Goal: Information Seeking & Learning: Check status

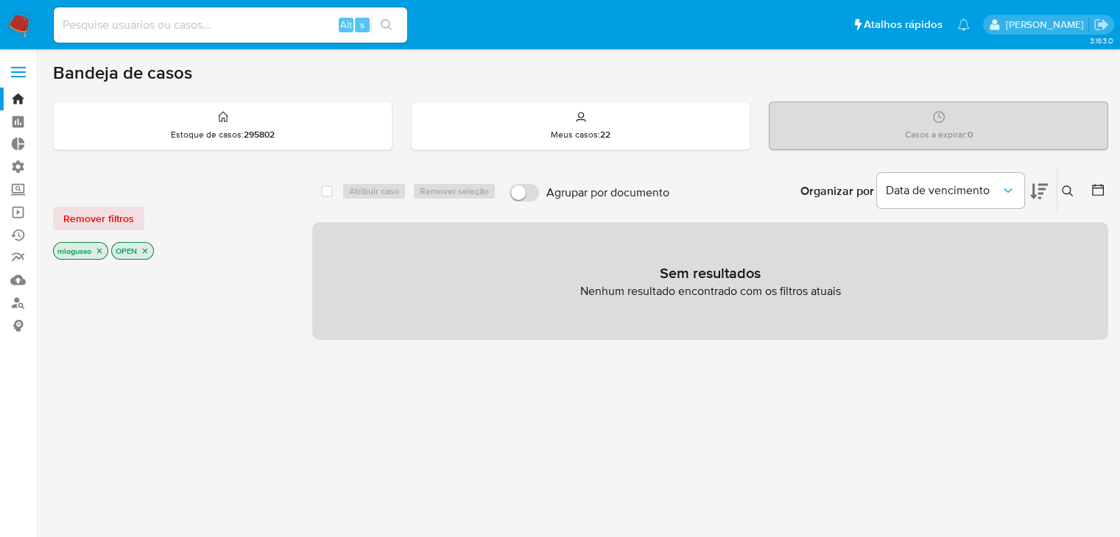
click at [101, 253] on icon "close-filter" at bounding box center [99, 251] width 9 height 9
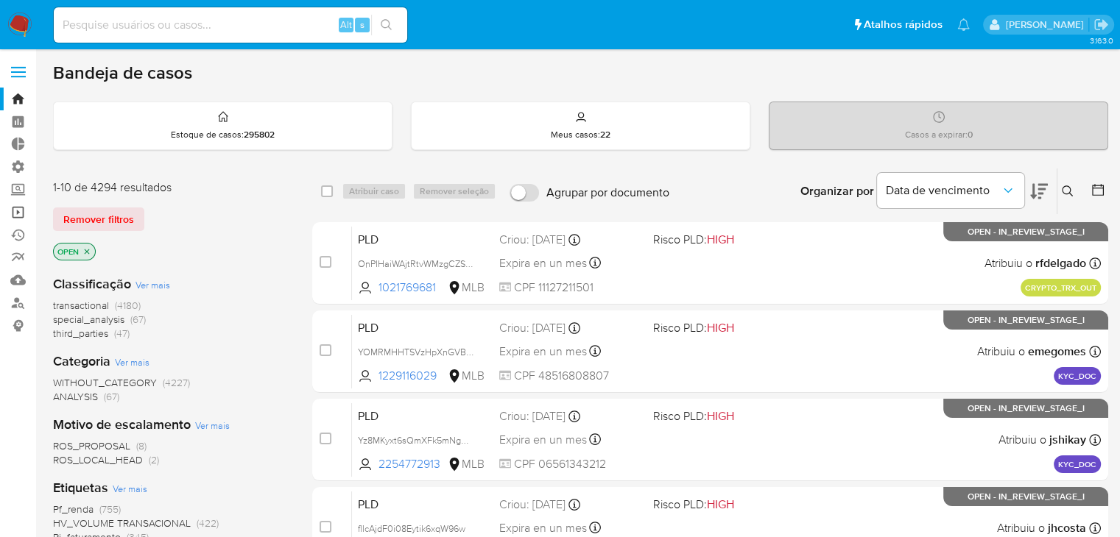
click at [21, 222] on link "Operações em massa" at bounding box center [87, 212] width 175 height 23
click at [17, 219] on link "Operações em massa" at bounding box center [87, 212] width 175 height 23
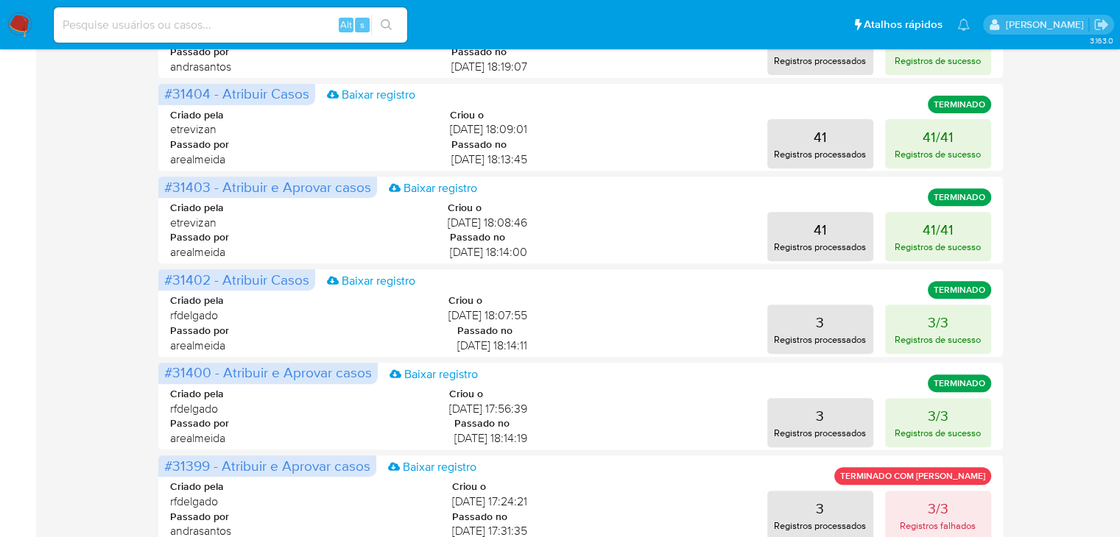
scroll to position [692, 0]
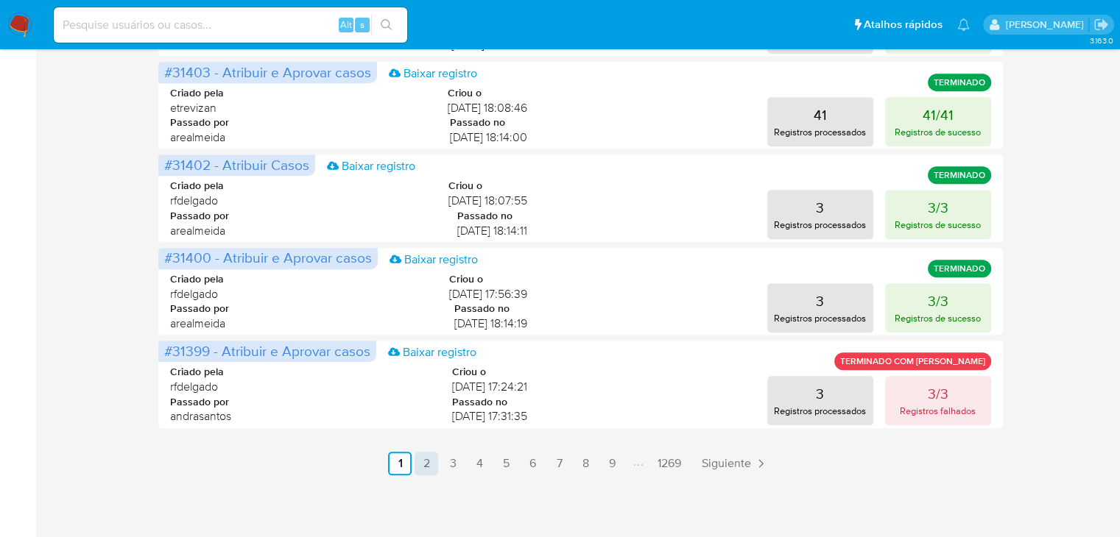
click at [426, 453] on link "2" at bounding box center [426, 464] width 24 height 24
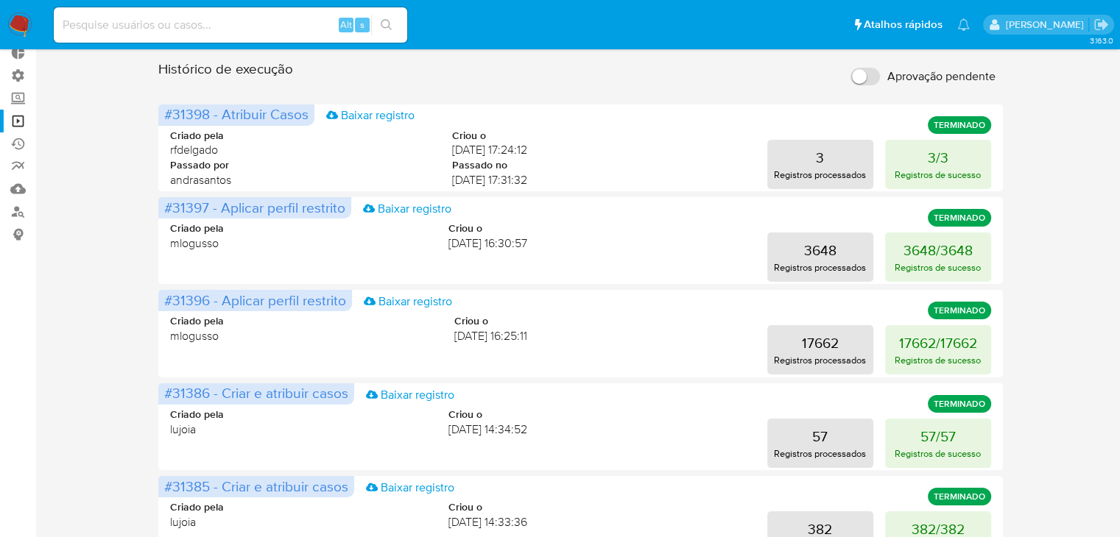
scroll to position [0, 0]
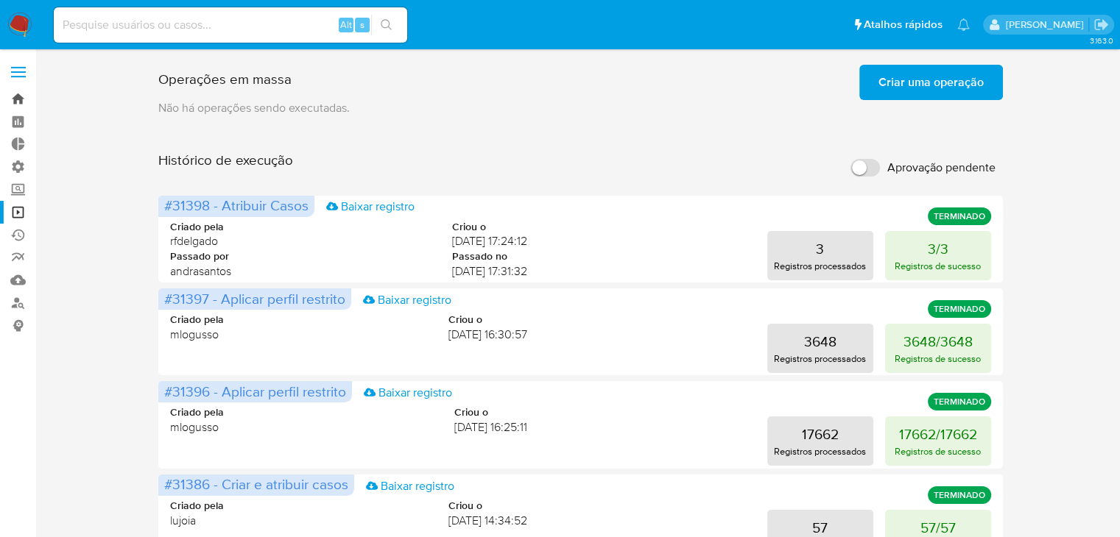
click at [17, 99] on link "Bandeja" at bounding box center [87, 99] width 175 height 23
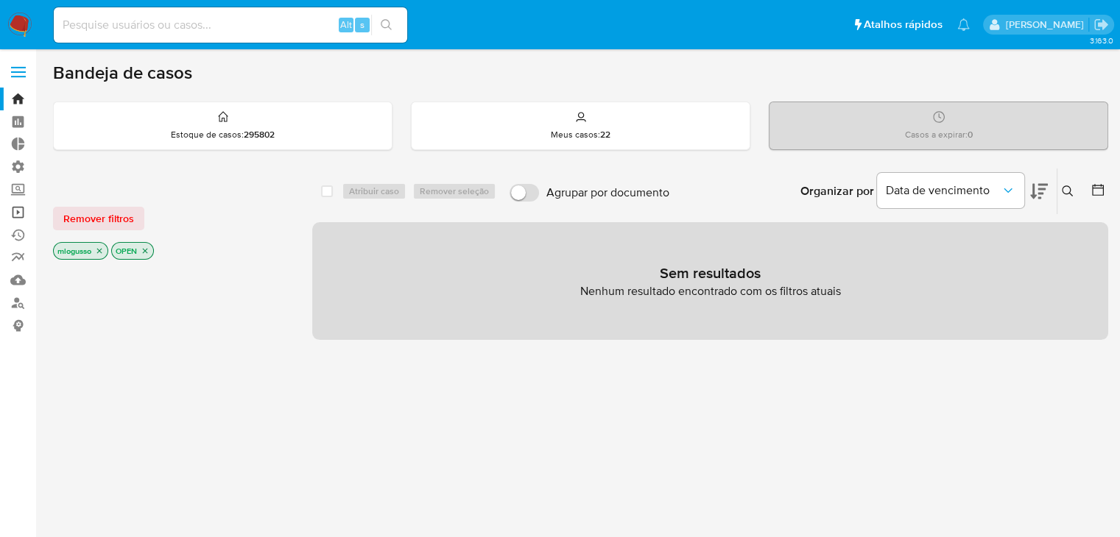
click at [16, 210] on link "Operações em massa" at bounding box center [87, 212] width 175 height 23
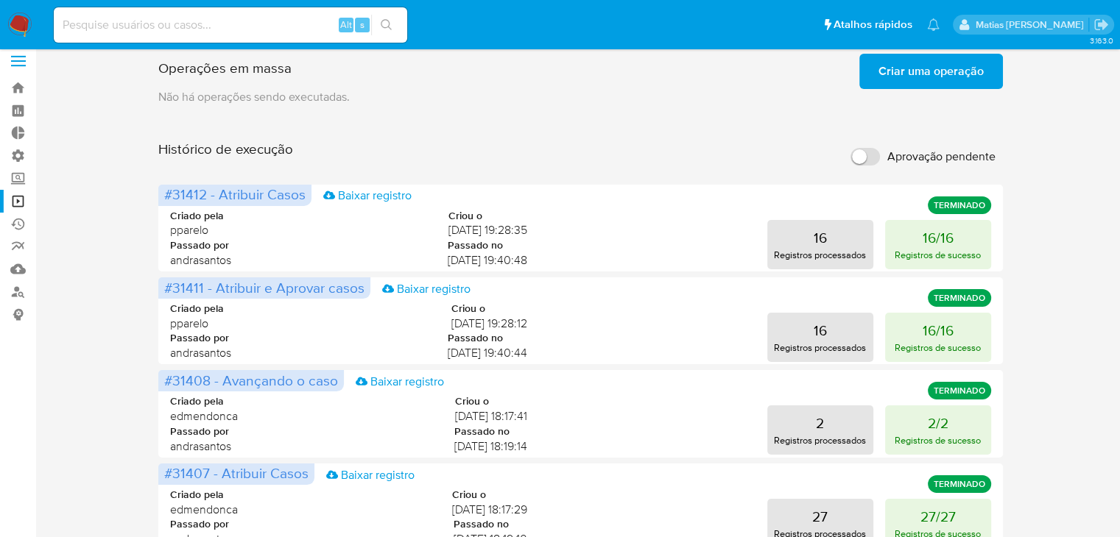
scroll to position [192, 0]
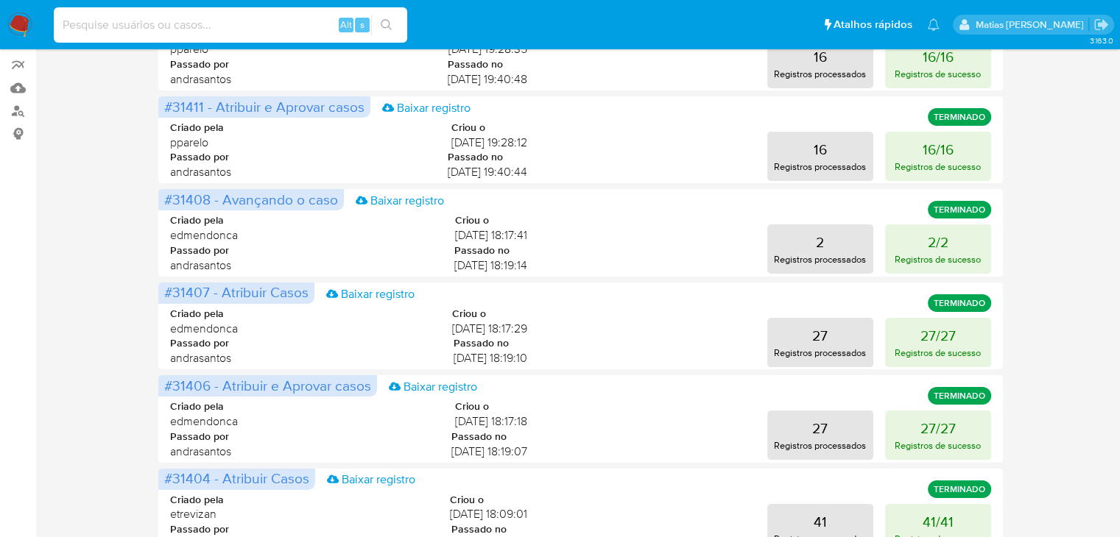
click at [243, 27] on input at bounding box center [230, 24] width 353 height 19
paste input "1846877807"
type input "1846877807"
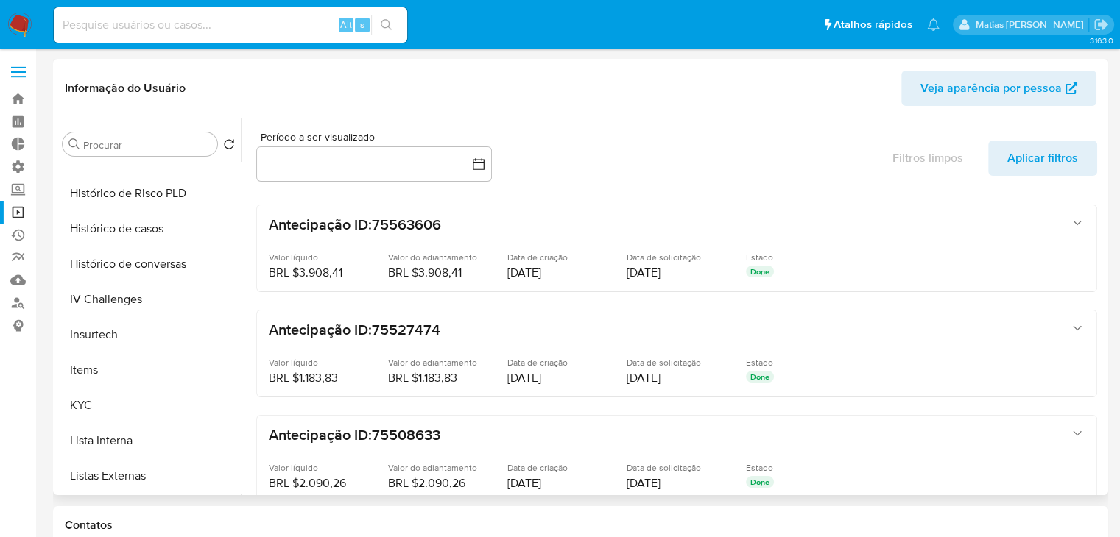
scroll to position [501, 0]
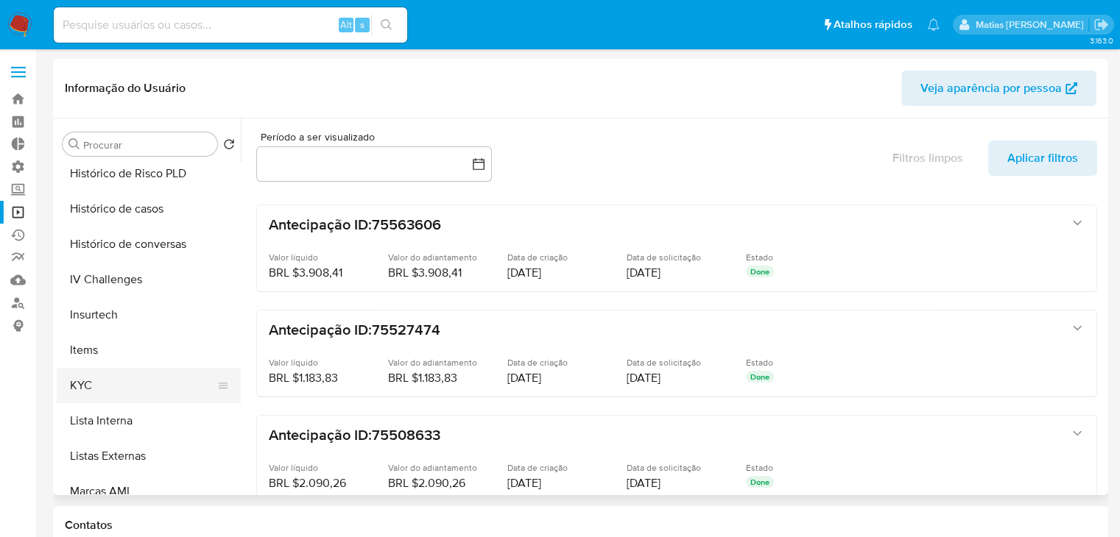
click at [177, 393] on button "KYC" at bounding box center [143, 385] width 172 height 35
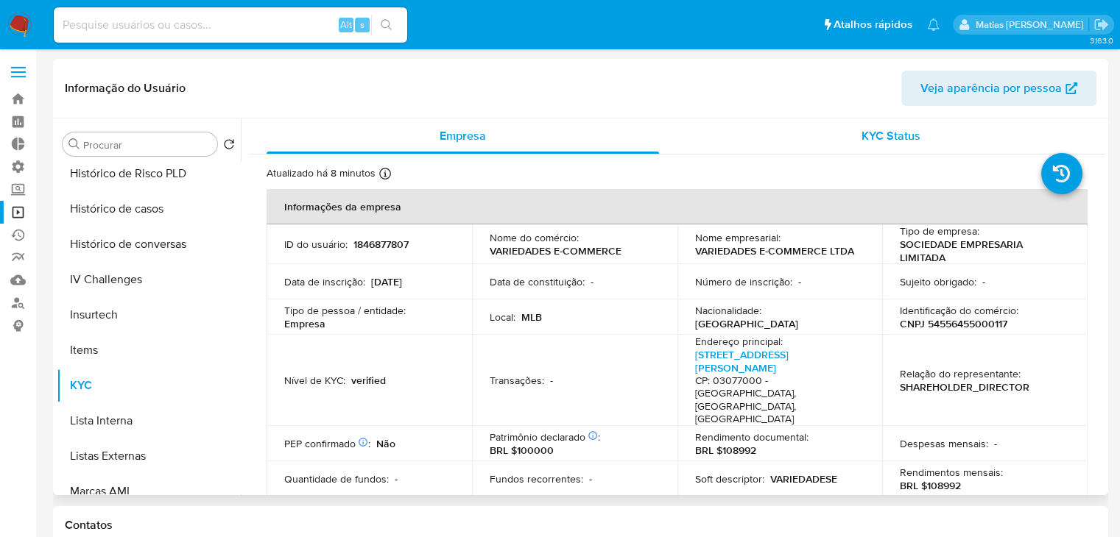
click at [899, 133] on span "KYC Status" at bounding box center [890, 135] width 59 height 17
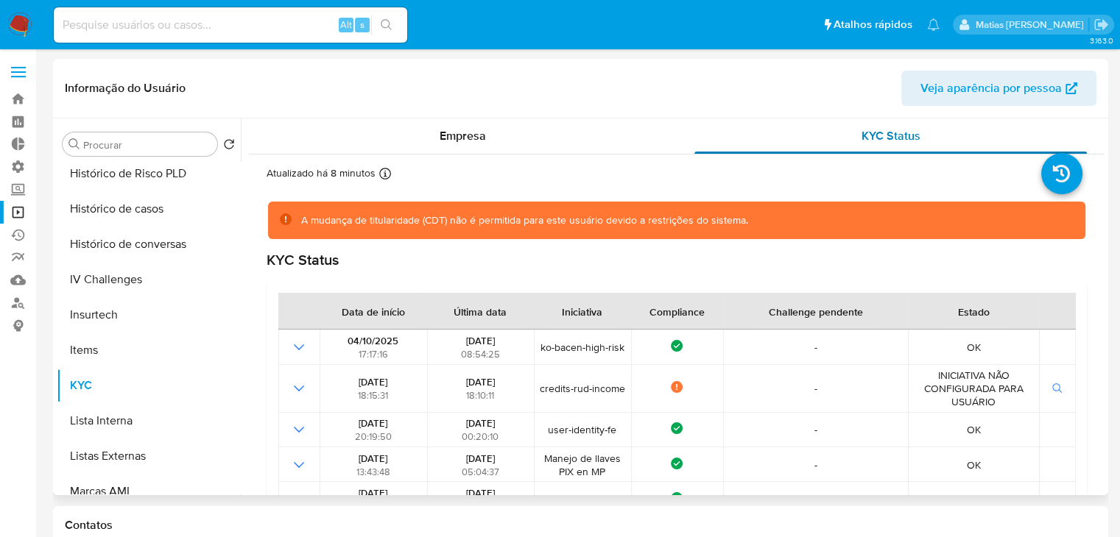
select select "10"
click at [471, 138] on span "Empresa" at bounding box center [462, 135] width 46 height 17
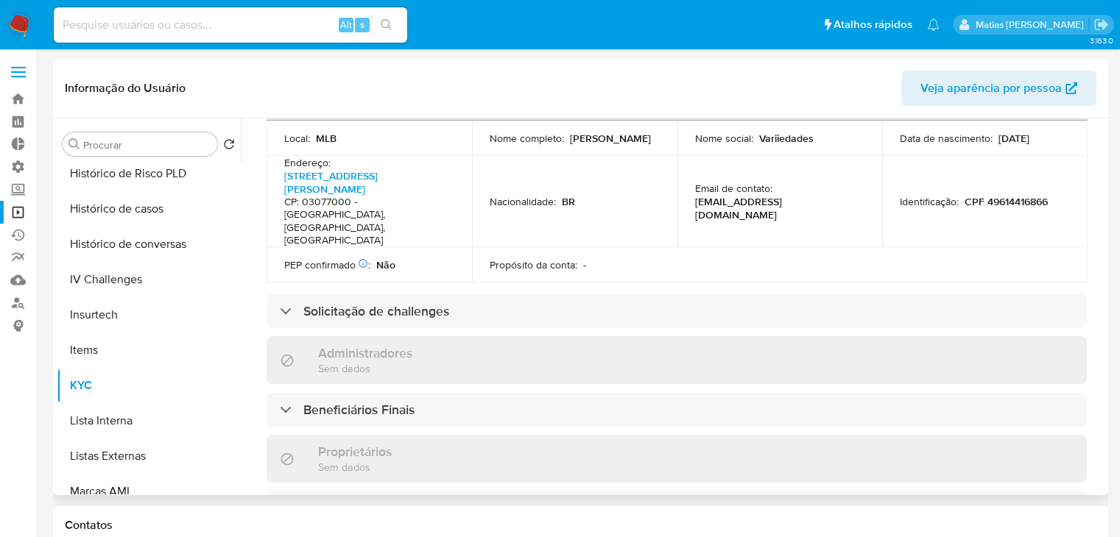
scroll to position [524, 0]
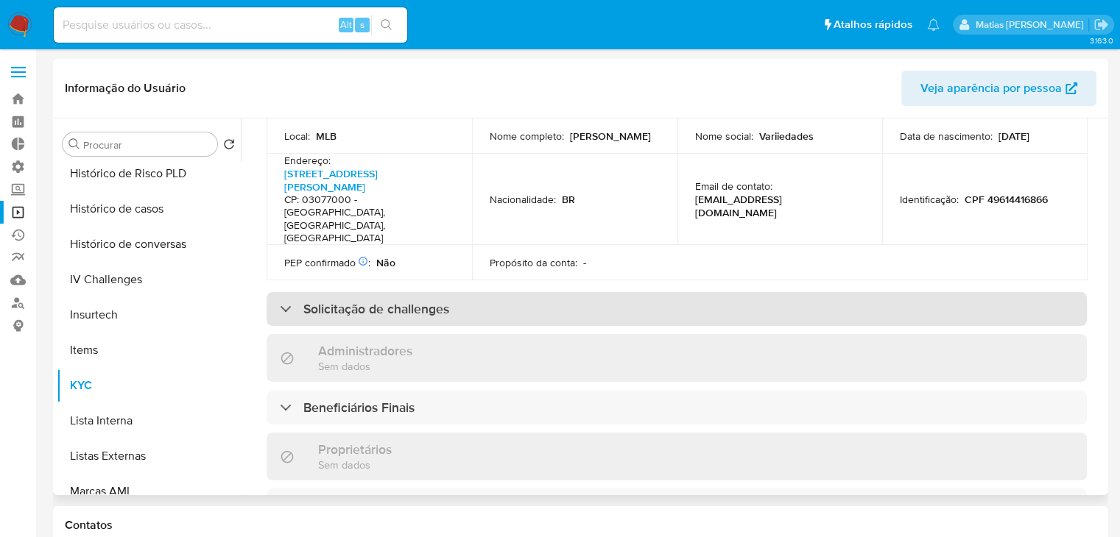
click at [815, 292] on div "Solicitação de challenges" at bounding box center [676, 309] width 820 height 34
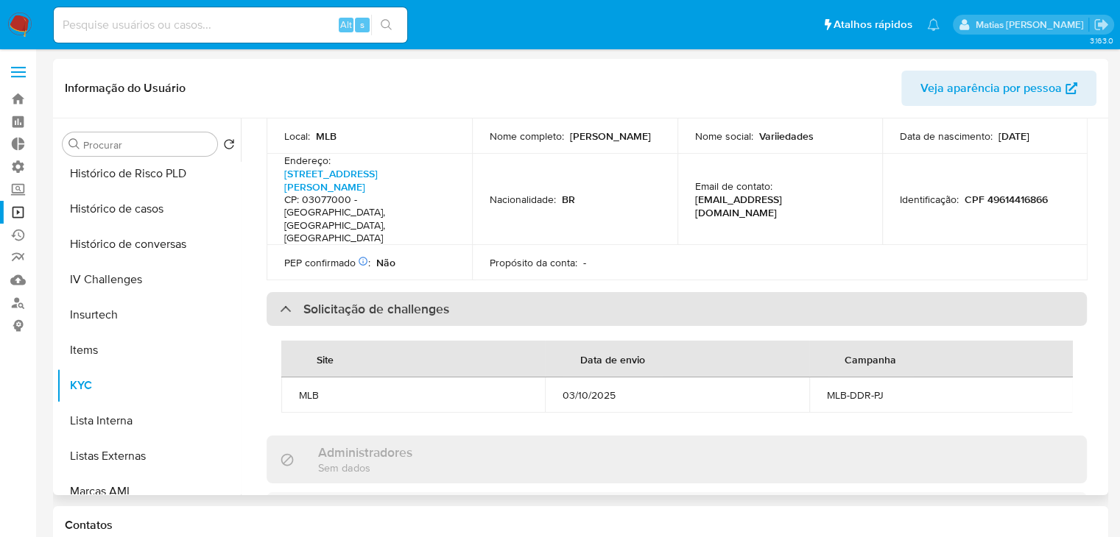
click at [815, 292] on div "Solicitação de challenges" at bounding box center [676, 309] width 820 height 34
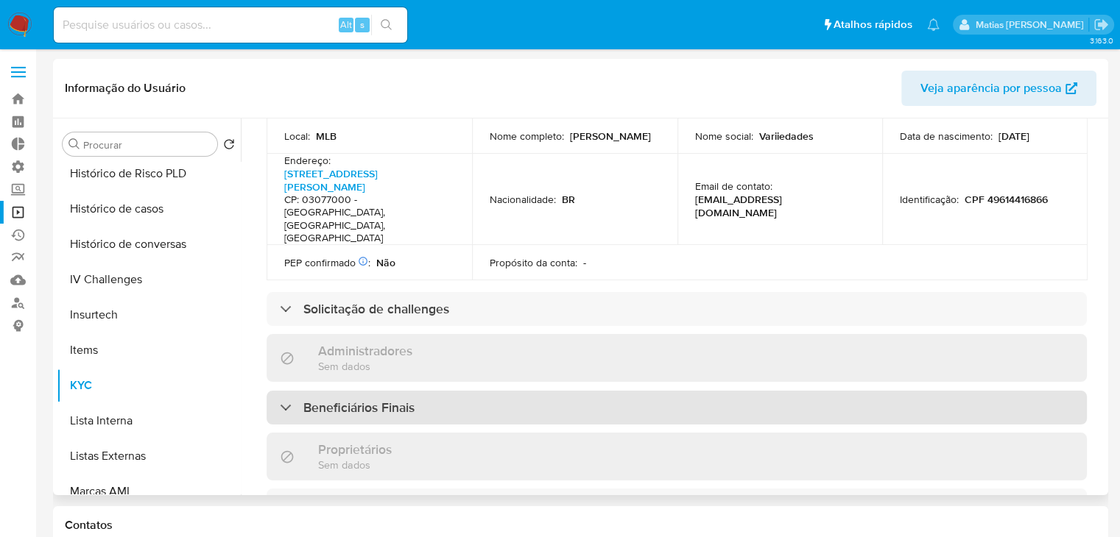
click at [825, 391] on div "Beneficiários Finais" at bounding box center [676, 408] width 820 height 34
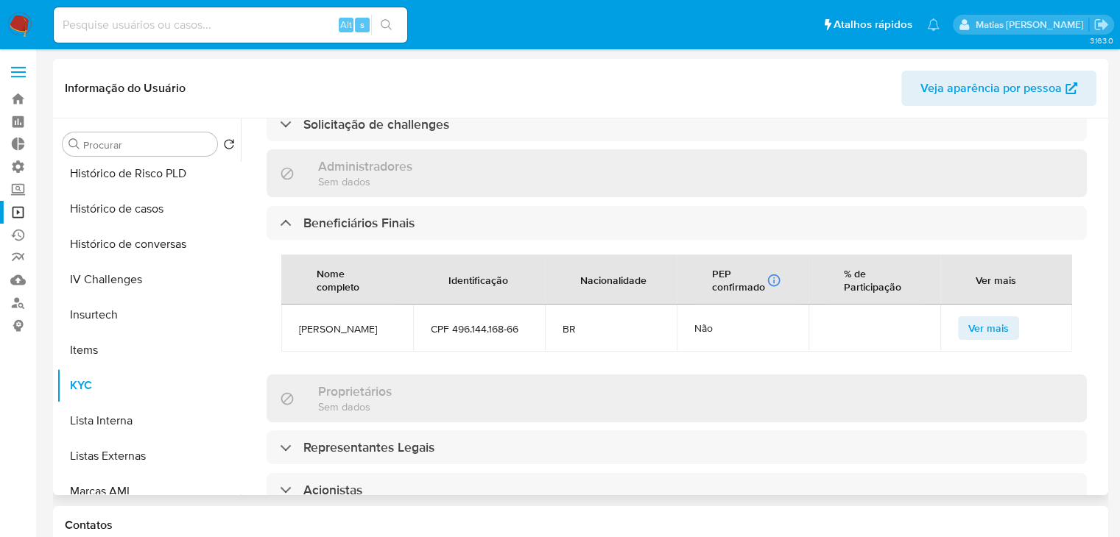
scroll to position [710, 0]
click at [980, 317] on span "Ver mais" at bounding box center [988, 327] width 40 height 21
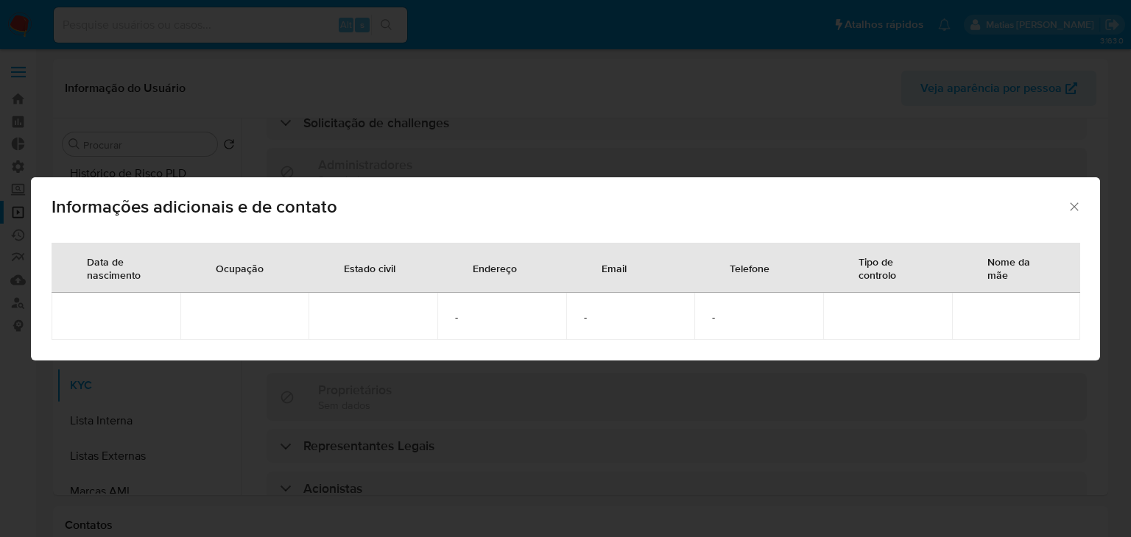
click at [1075, 211] on icon "Fechar" at bounding box center [1074, 206] width 15 height 15
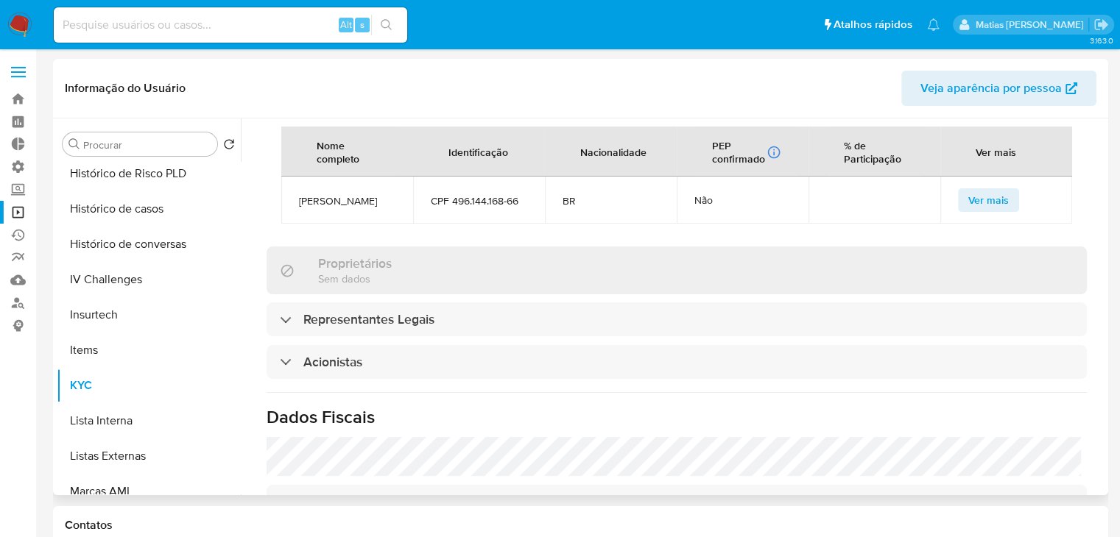
scroll to position [824, 0]
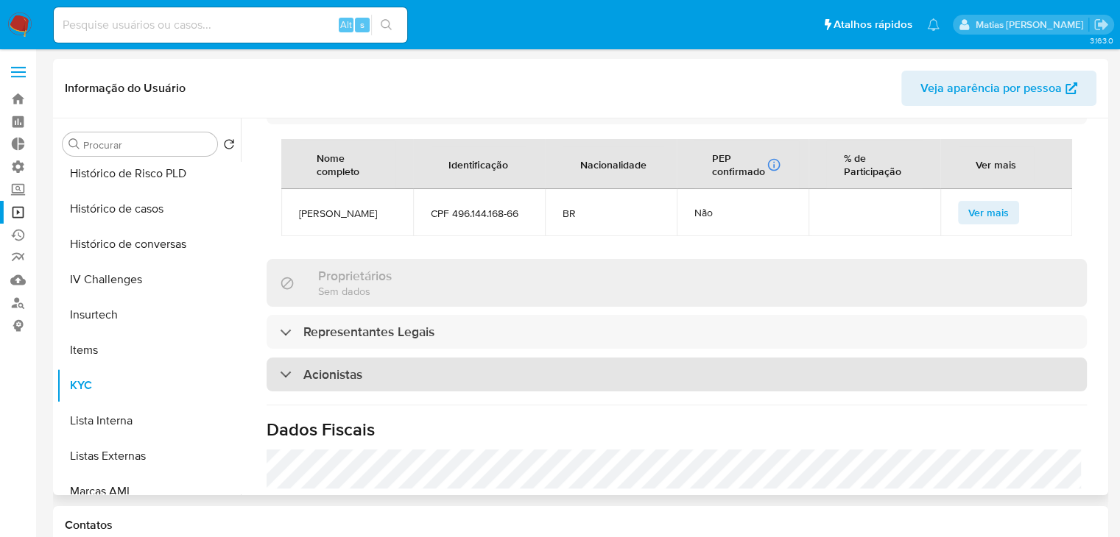
click at [882, 358] on div "Acionistas" at bounding box center [676, 375] width 820 height 34
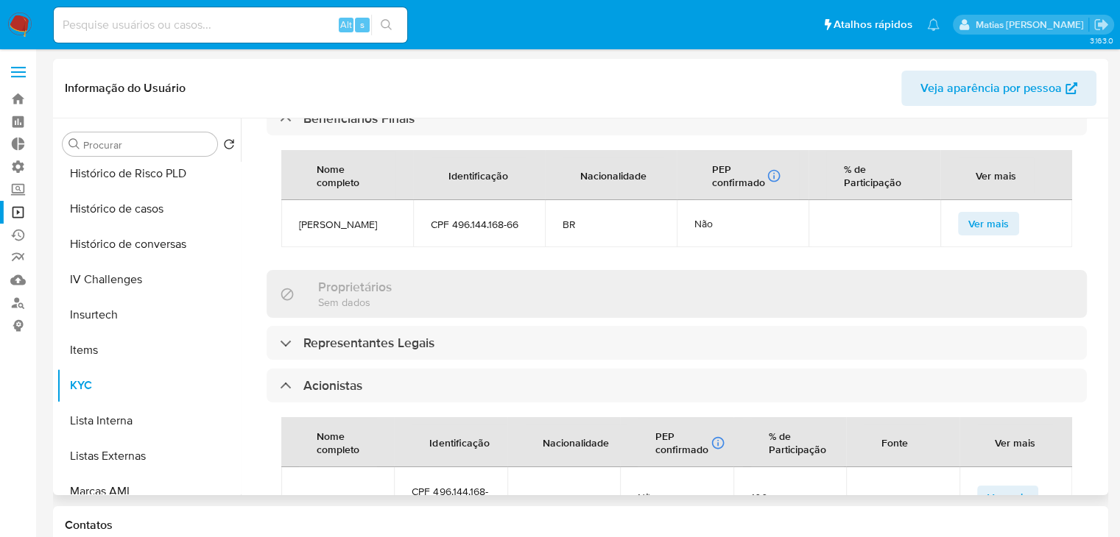
scroll to position [860, 0]
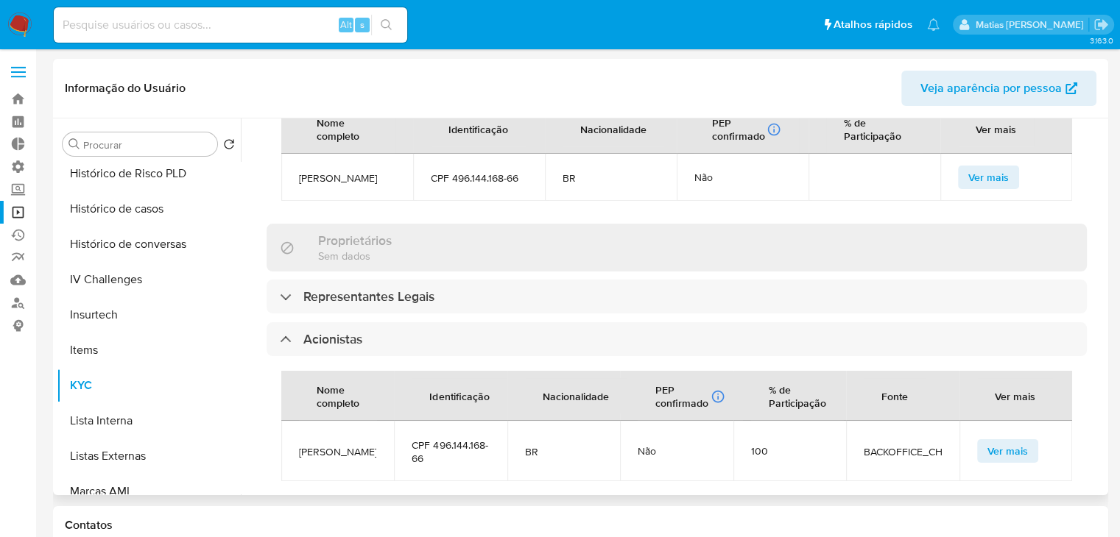
click at [1000, 441] on span "Ver mais" at bounding box center [1007, 451] width 40 height 21
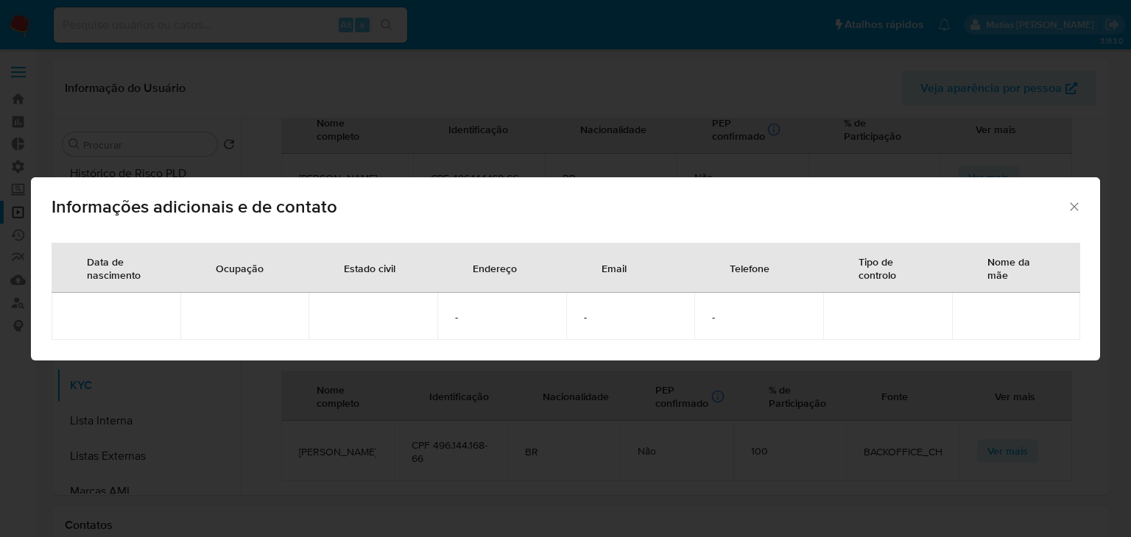
click at [1072, 207] on icon "Fechar" at bounding box center [1074, 206] width 15 height 15
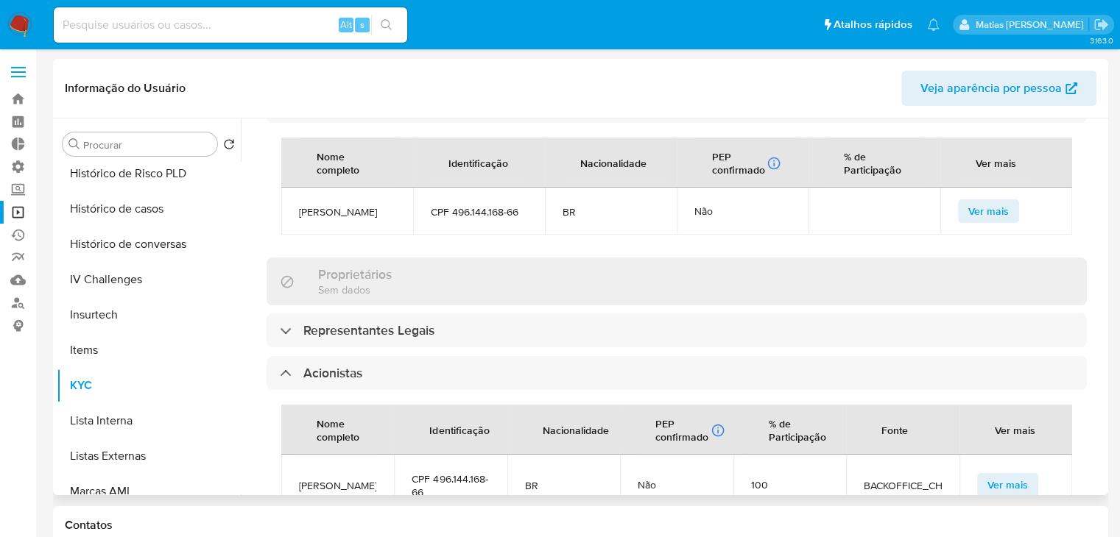
scroll to position [775, 0]
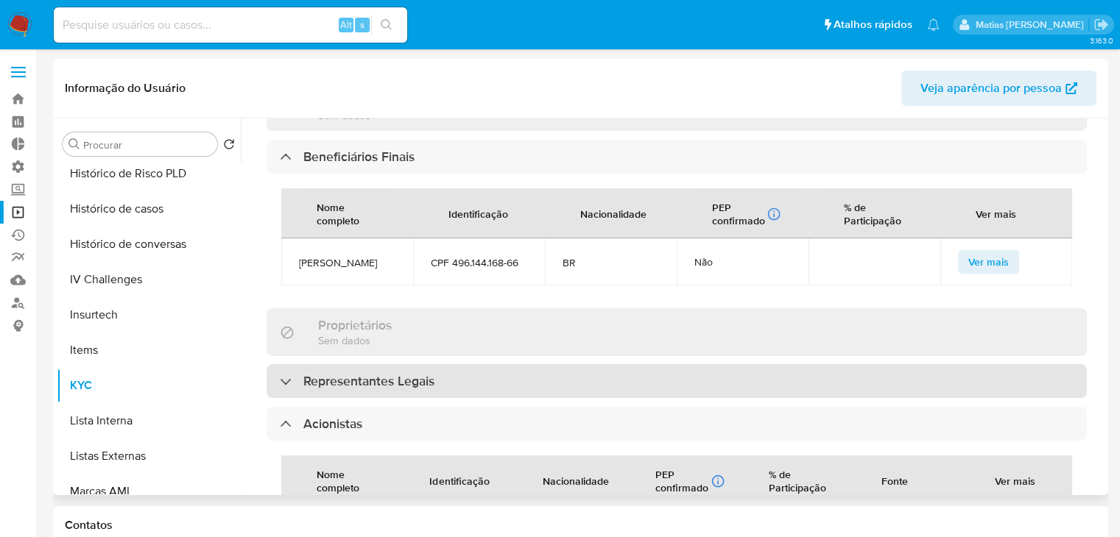
click at [816, 364] on div "Representantes Legais" at bounding box center [676, 381] width 820 height 34
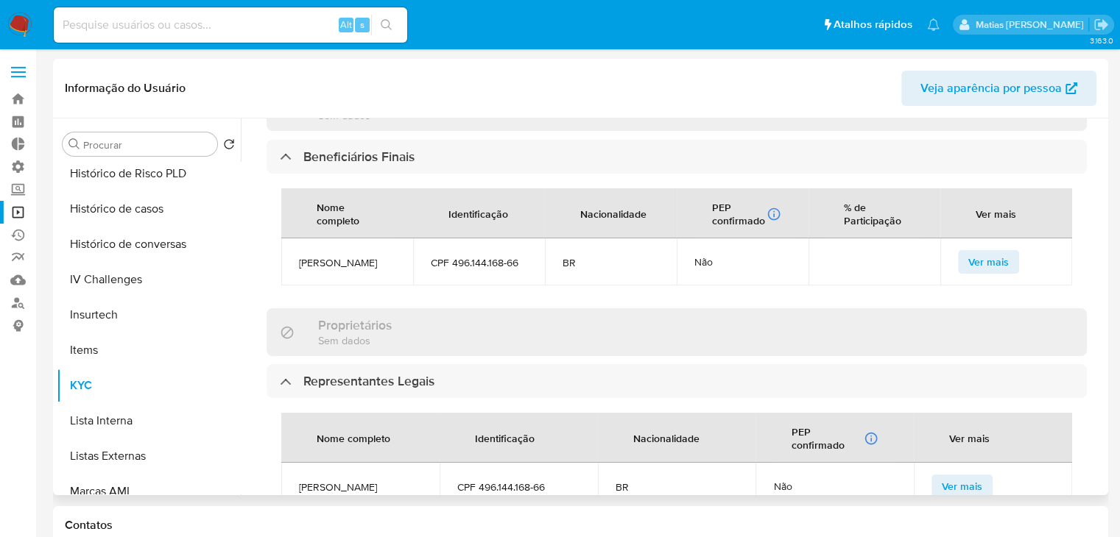
click at [941, 476] on span "Ver mais" at bounding box center [961, 486] width 40 height 21
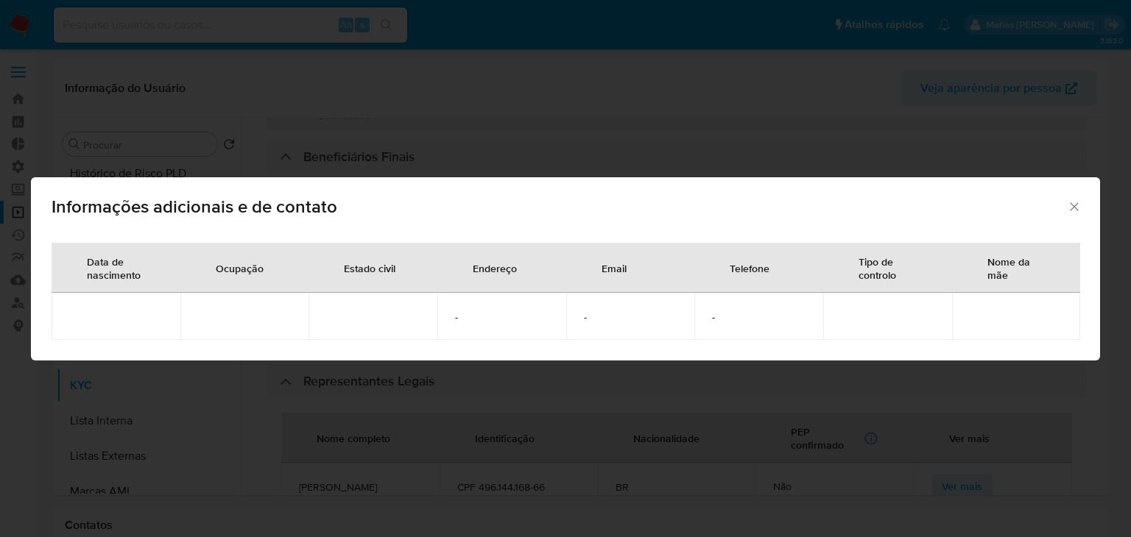
click at [1069, 207] on icon "Fechar" at bounding box center [1074, 206] width 15 height 15
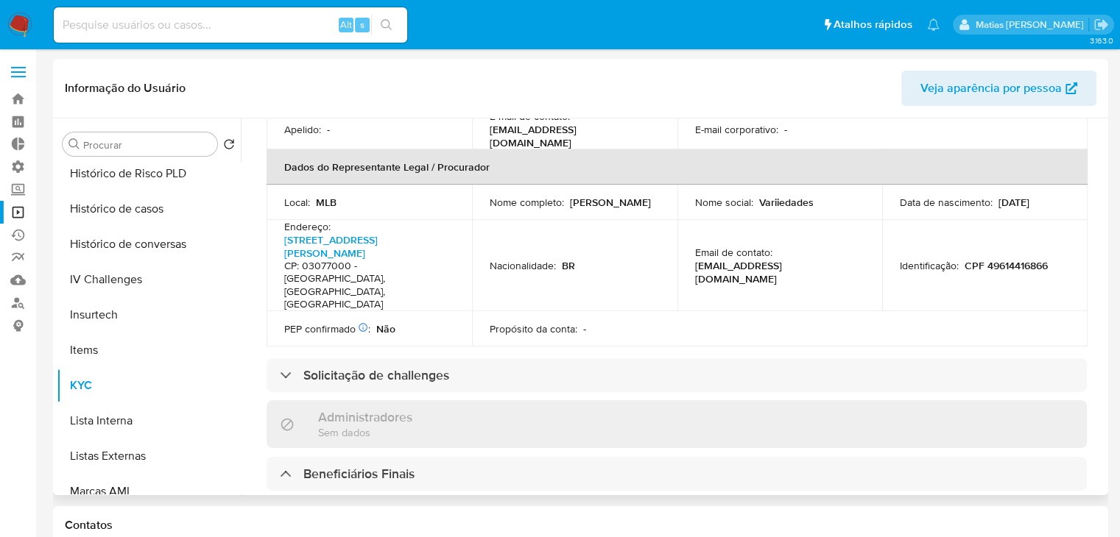
scroll to position [0, 0]
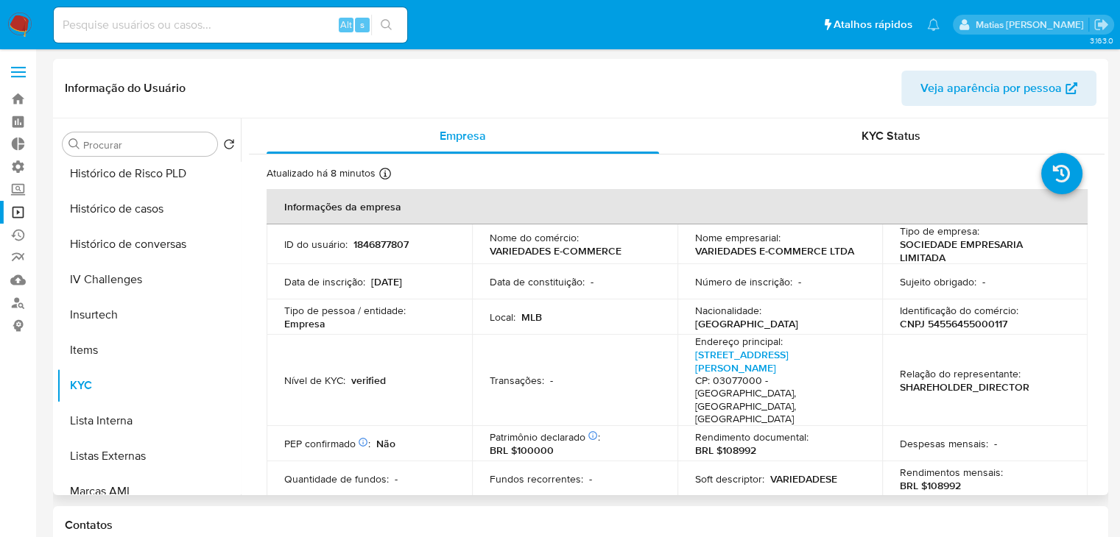
click at [879, 139] on span "KYC Status" at bounding box center [890, 135] width 59 height 17
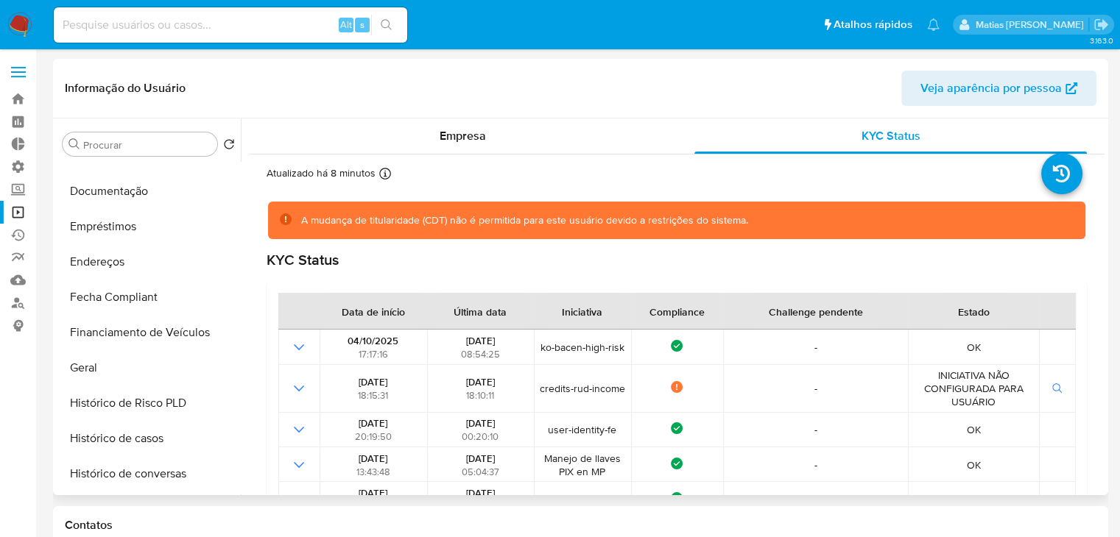
scroll to position [269, 0]
click at [148, 189] on button "Documentação" at bounding box center [143, 193] width 172 height 35
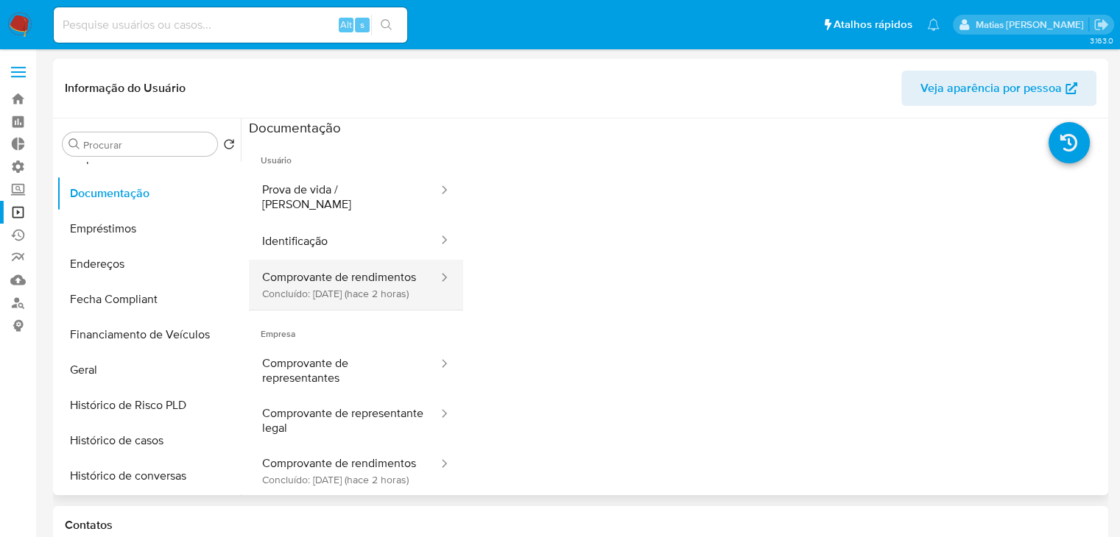
click at [301, 300] on button "Comprovante de rendimentos Concluído: [DATE] (hace 2 horas)" at bounding box center [344, 285] width 191 height 50
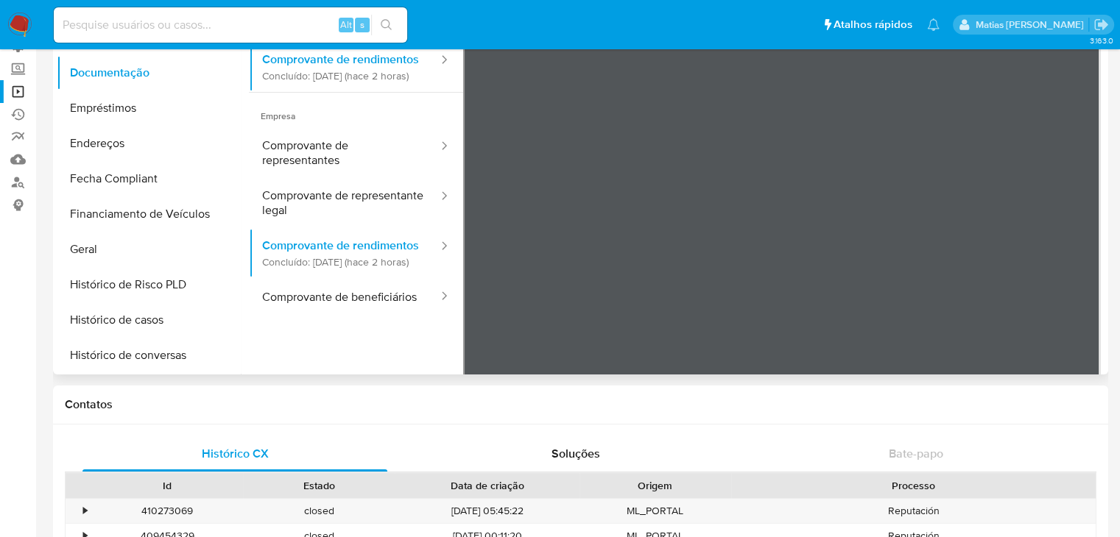
scroll to position [28, 0]
click at [392, 297] on button "Comprovante de beneficiários" at bounding box center [344, 297] width 191 height 38
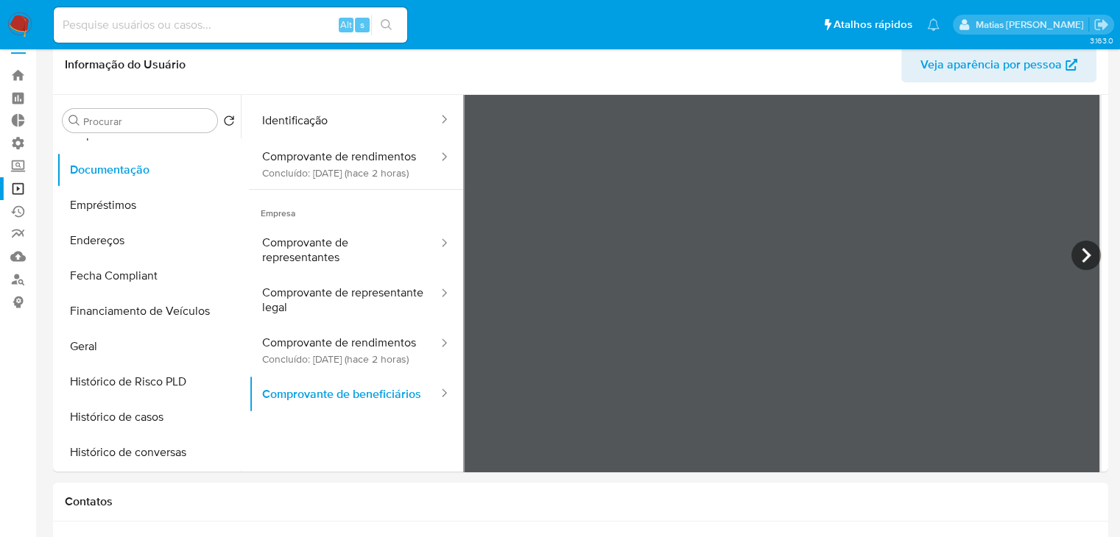
scroll to position [0, 0]
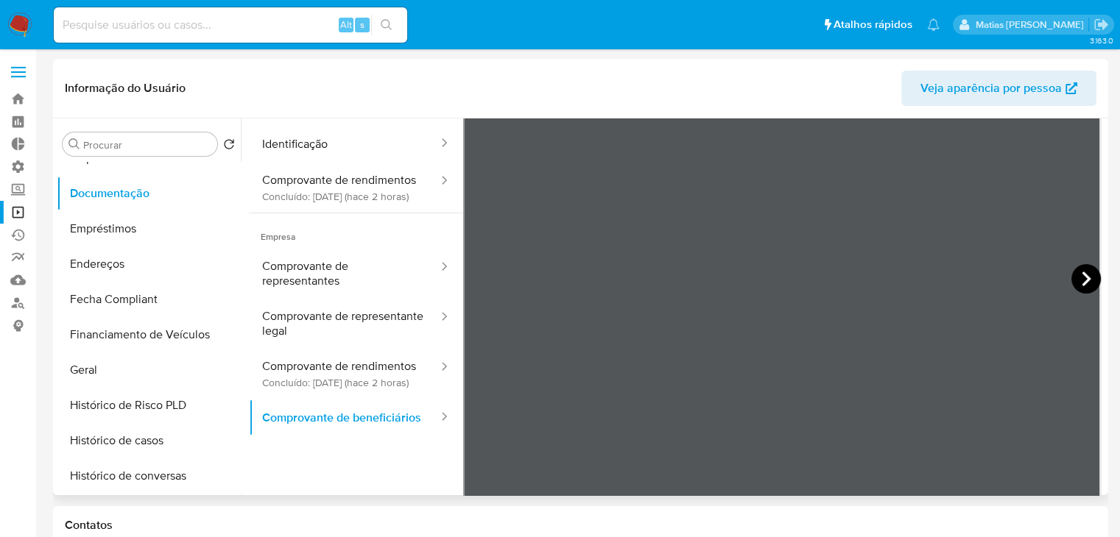
click at [1086, 274] on icon at bounding box center [1085, 278] width 29 height 29
click at [264, 17] on input at bounding box center [230, 24] width 353 height 19
paste input "2664770689"
type input "2664770689"
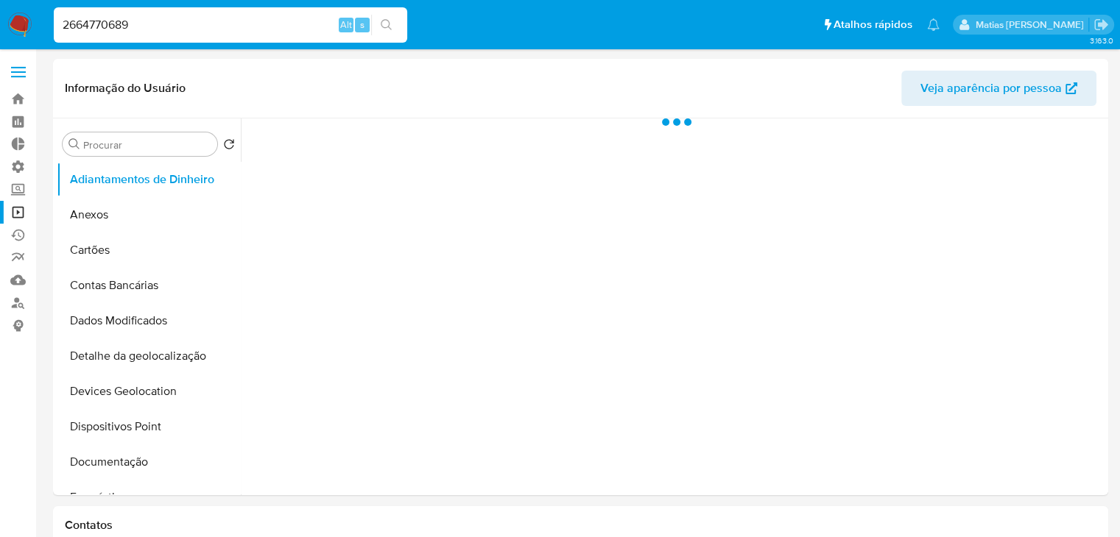
select select "10"
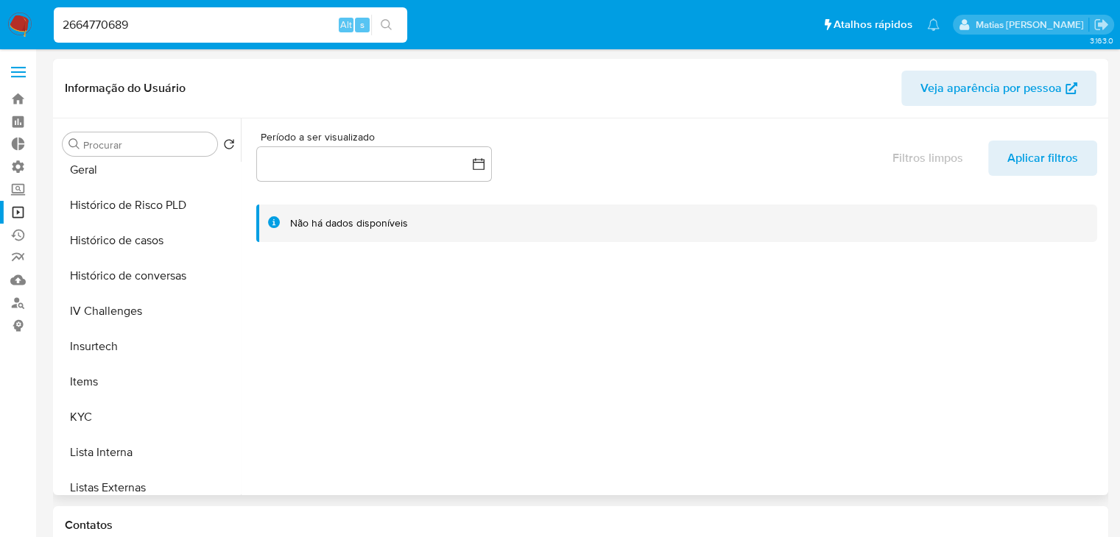
scroll to position [517, 0]
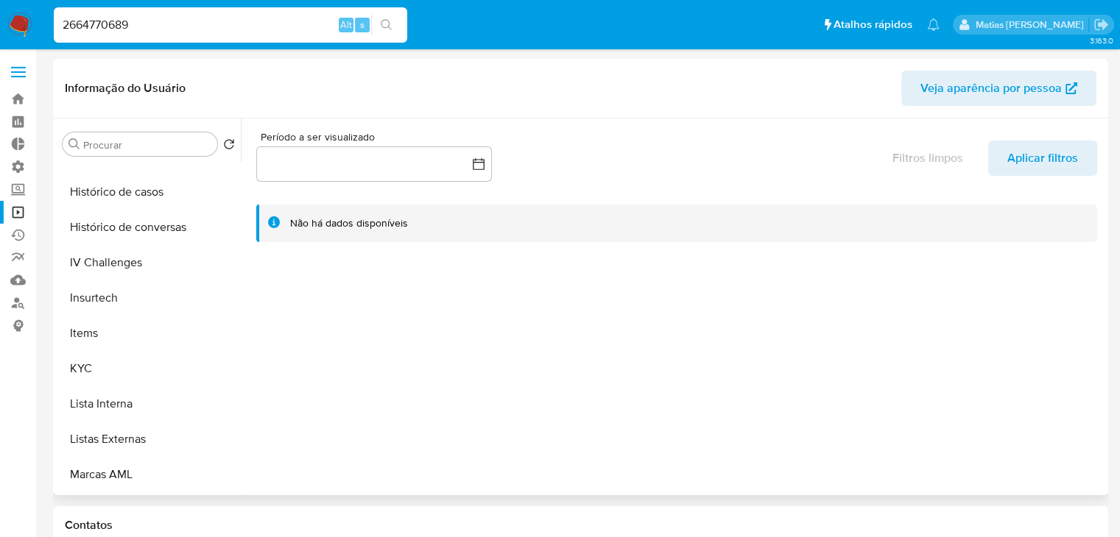
drag, startPoint x: 269, startPoint y: 392, endPoint x: 258, endPoint y: 355, distance: 38.2
click at [258, 355] on div at bounding box center [672, 307] width 863 height 377
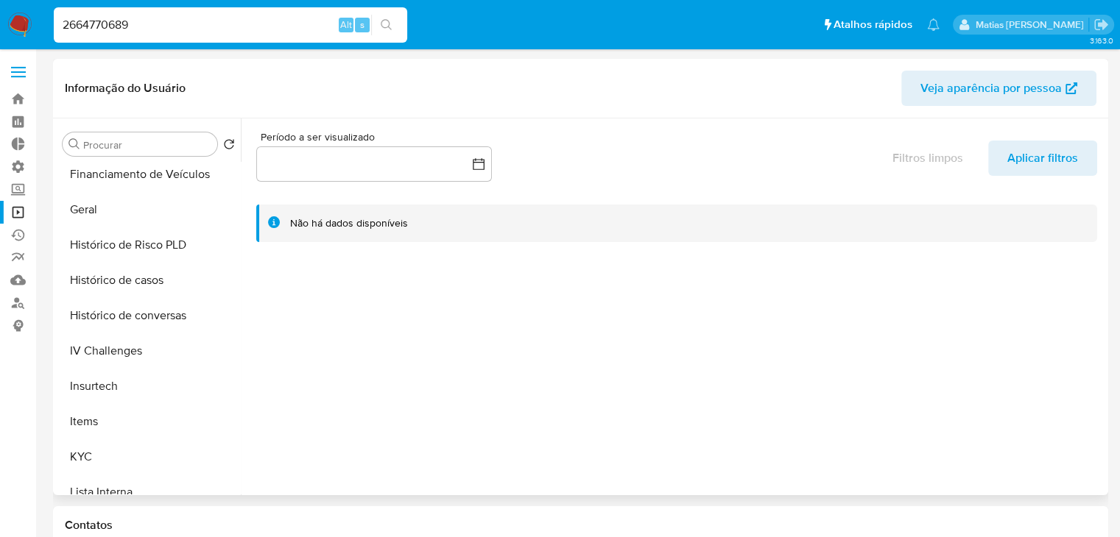
scroll to position [419, 0]
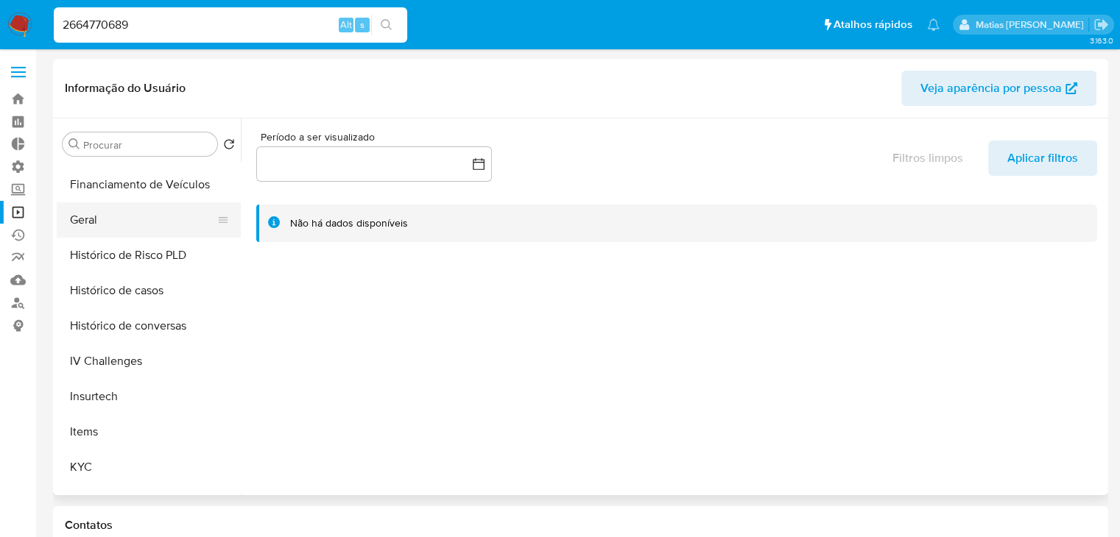
click at [181, 222] on button "Geral" at bounding box center [143, 219] width 172 height 35
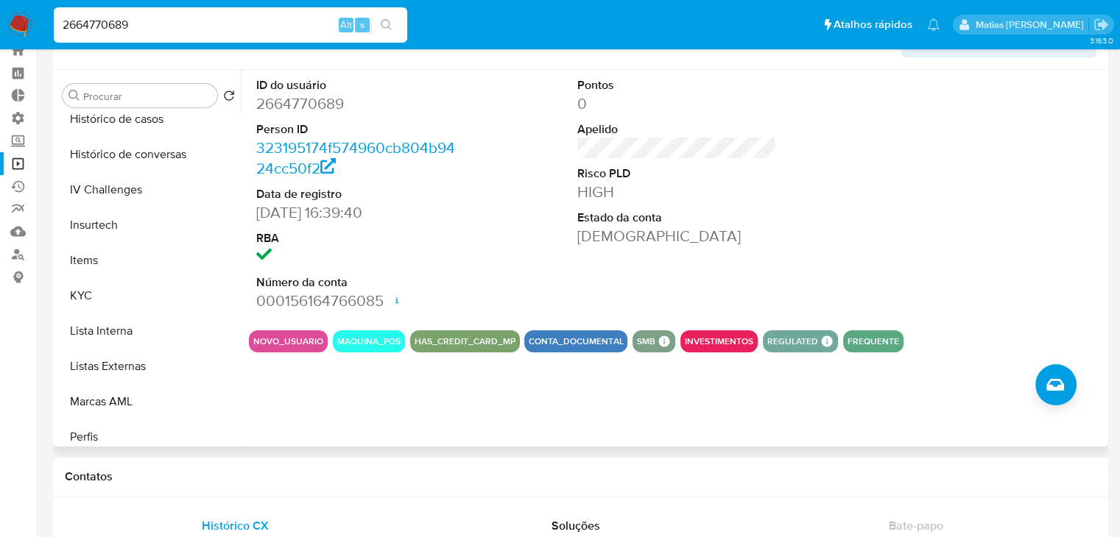
scroll to position [530, 0]
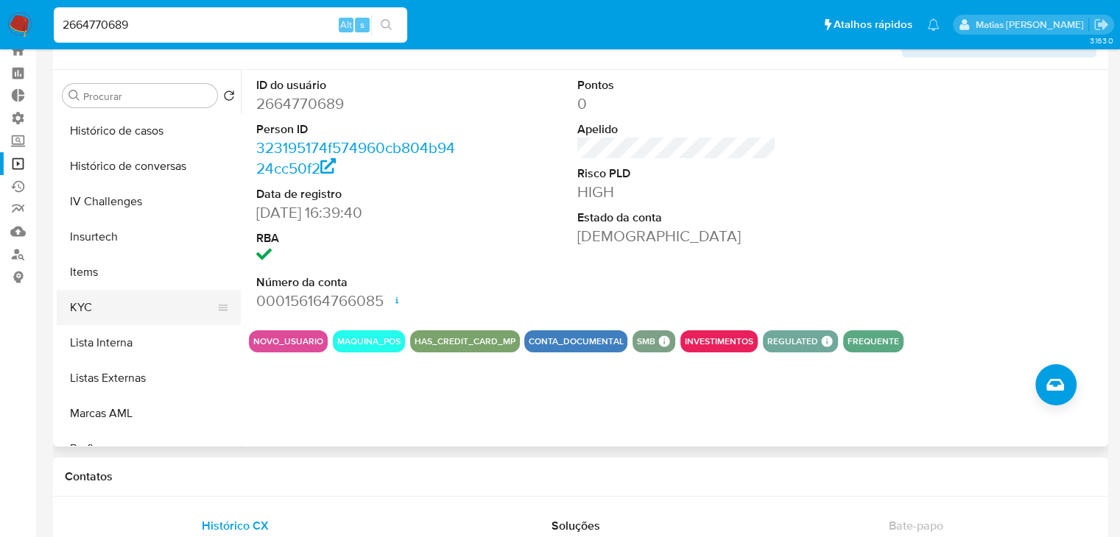
click at [181, 315] on button "KYC" at bounding box center [143, 307] width 172 height 35
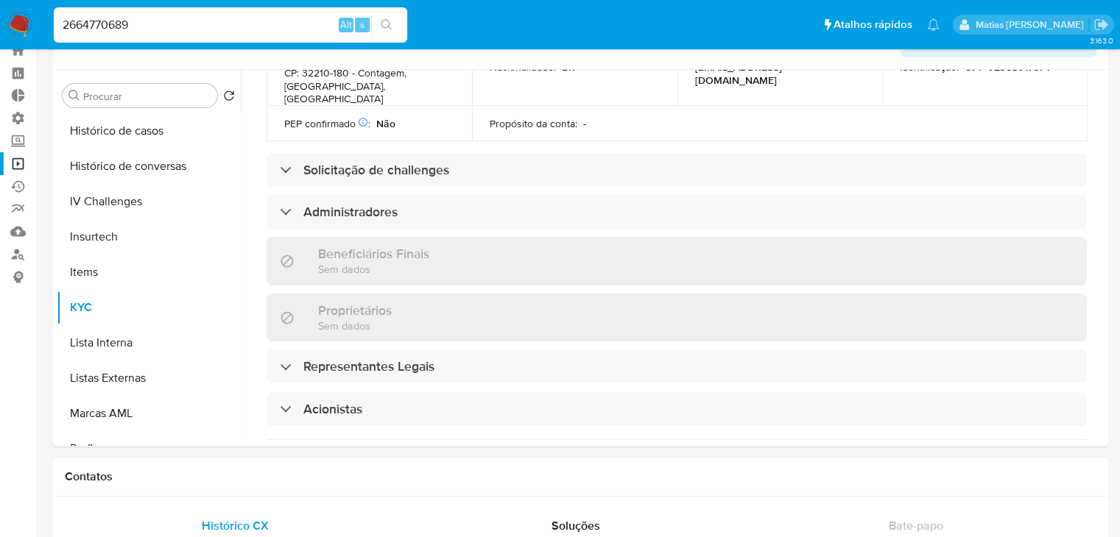
scroll to position [587, 0]
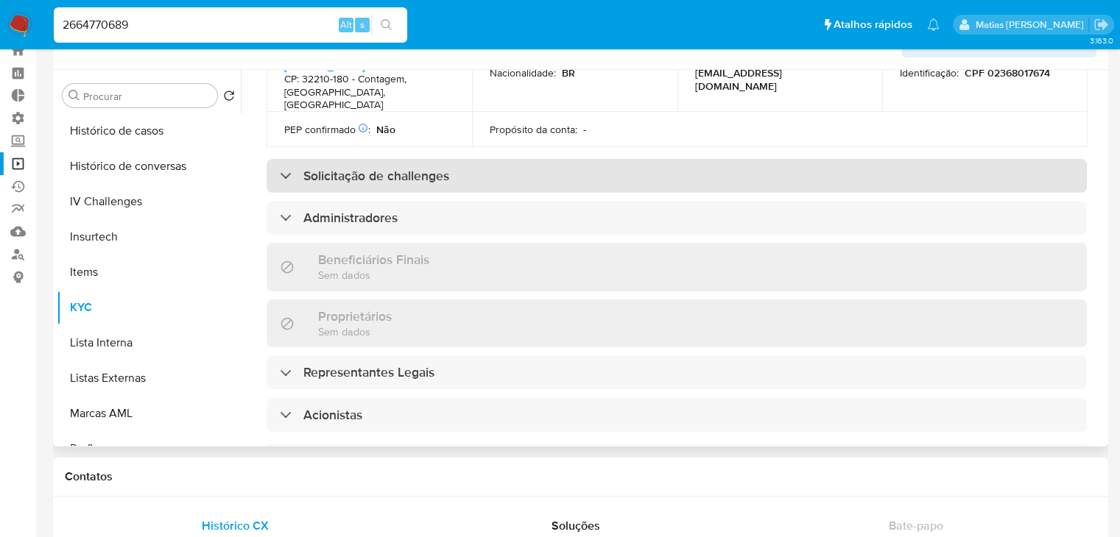
click at [627, 159] on div "Solicitação de challenges" at bounding box center [676, 176] width 820 height 34
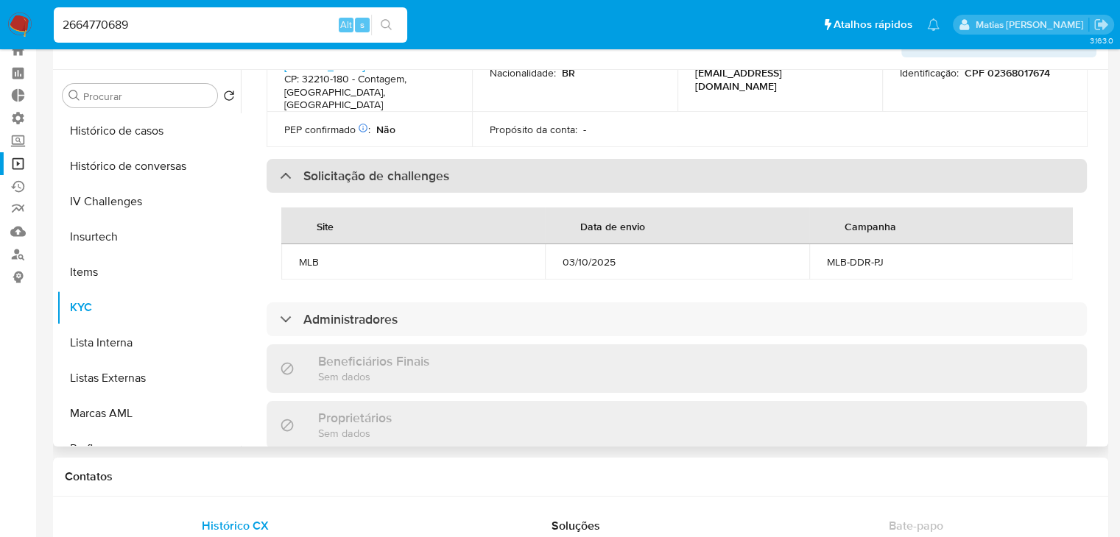
click at [627, 159] on div "Solicitação de challenges" at bounding box center [676, 176] width 820 height 34
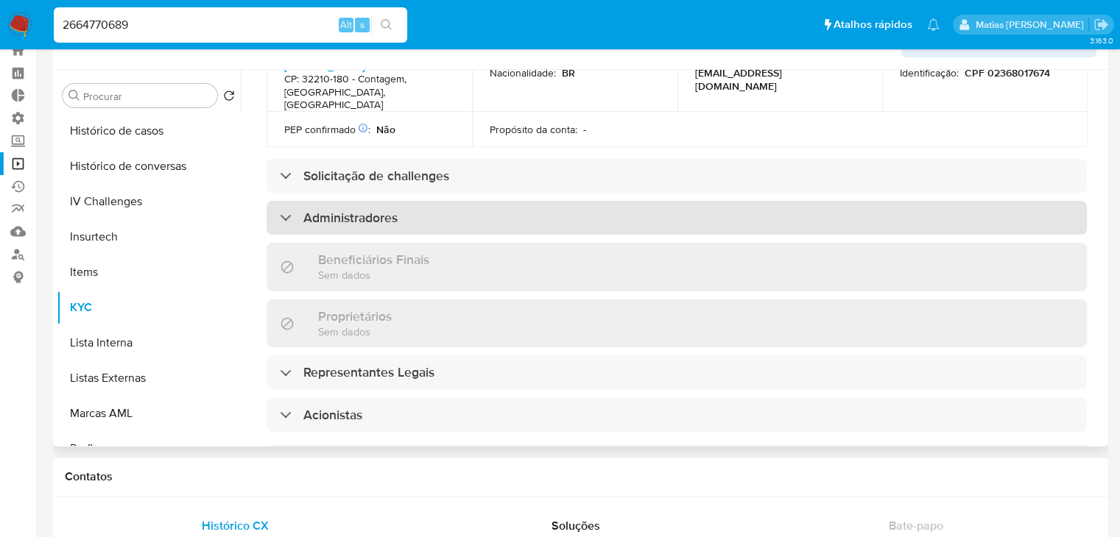
click at [626, 201] on div "Administradores" at bounding box center [676, 218] width 820 height 34
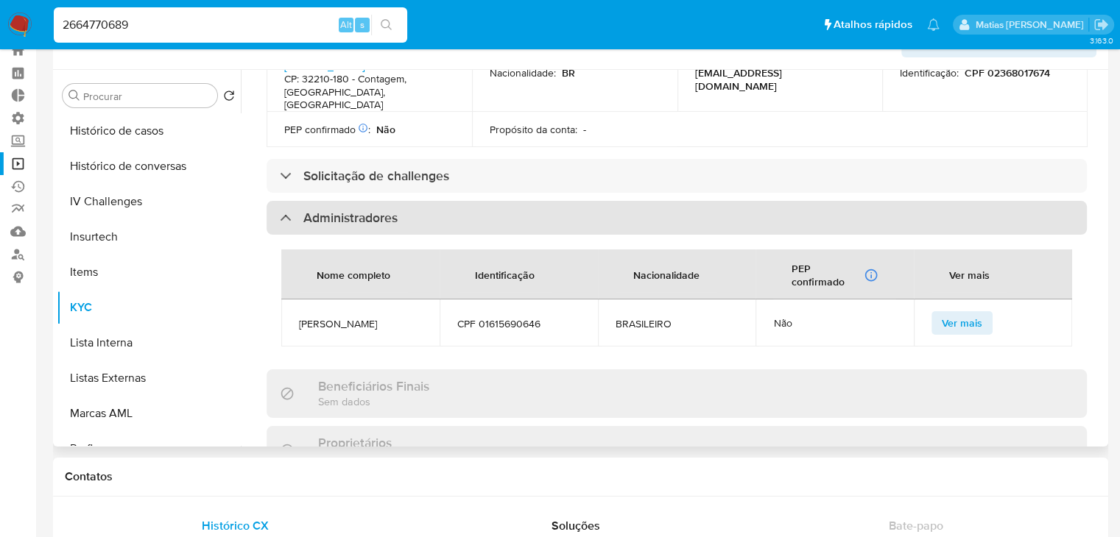
click at [626, 201] on div "Administradores" at bounding box center [676, 218] width 820 height 34
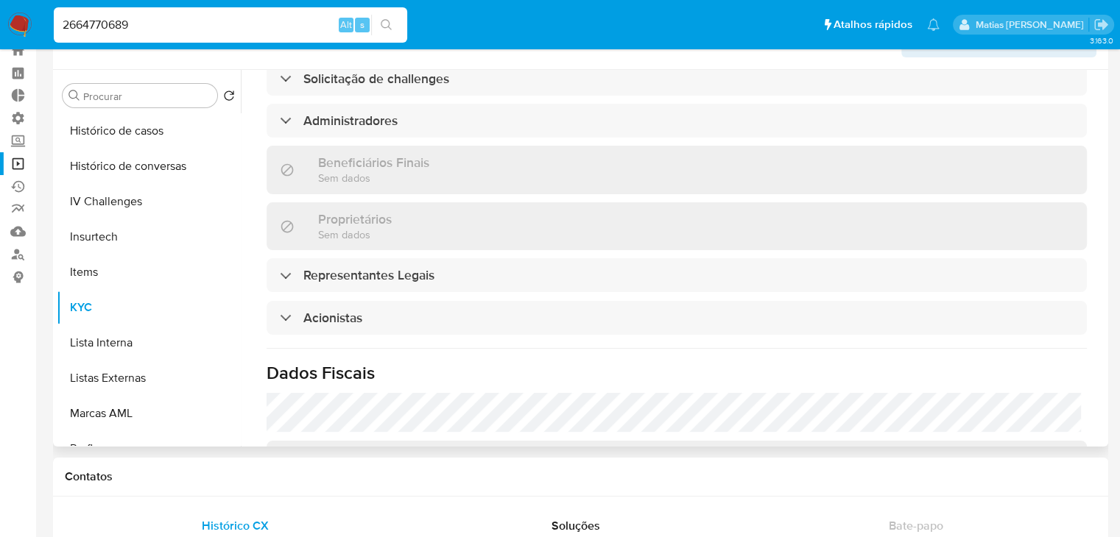
scroll to position [692, 0]
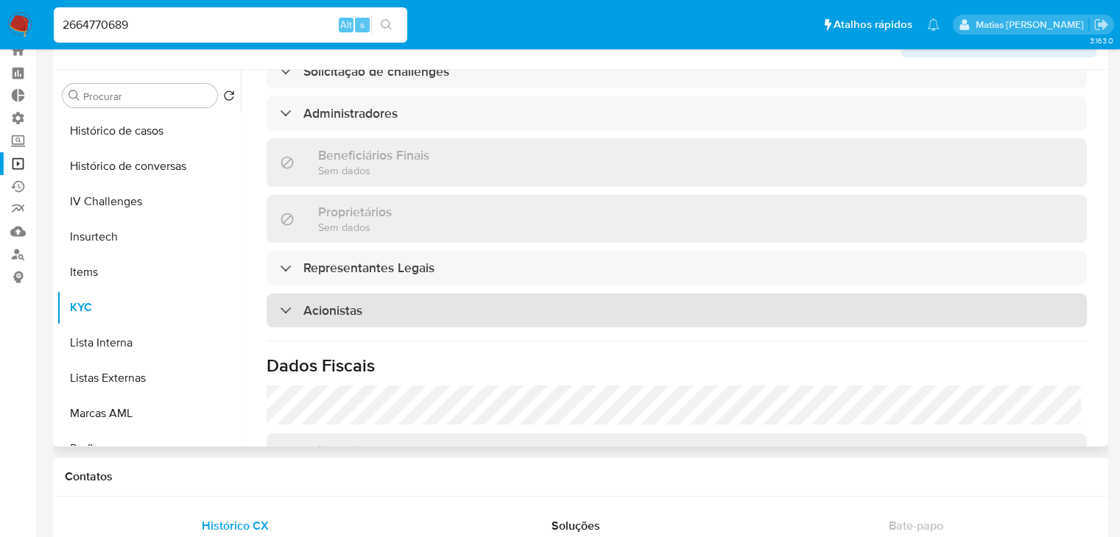
click at [515, 294] on div "Acionistas" at bounding box center [676, 311] width 820 height 34
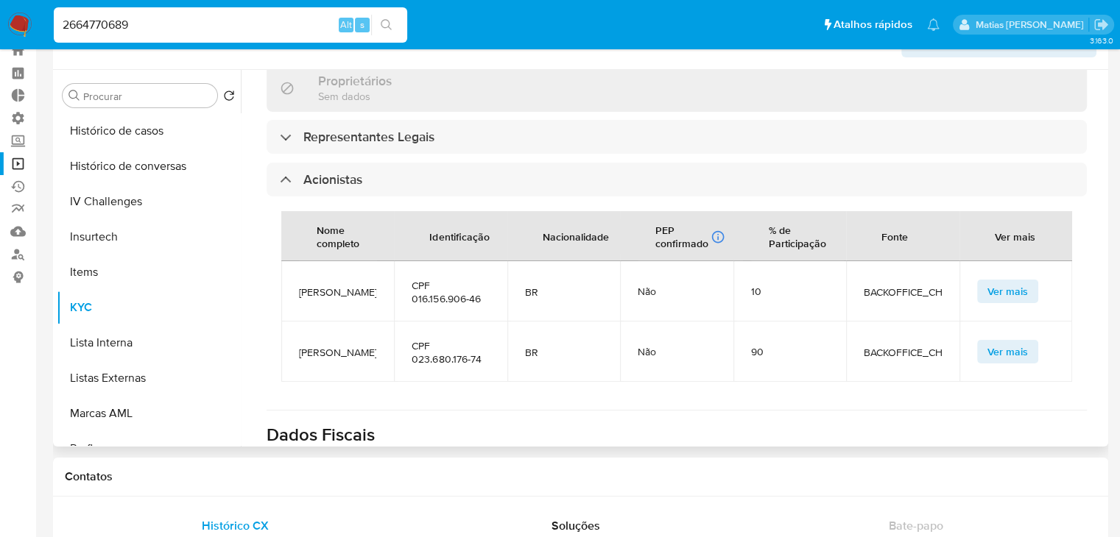
scroll to position [830, 0]
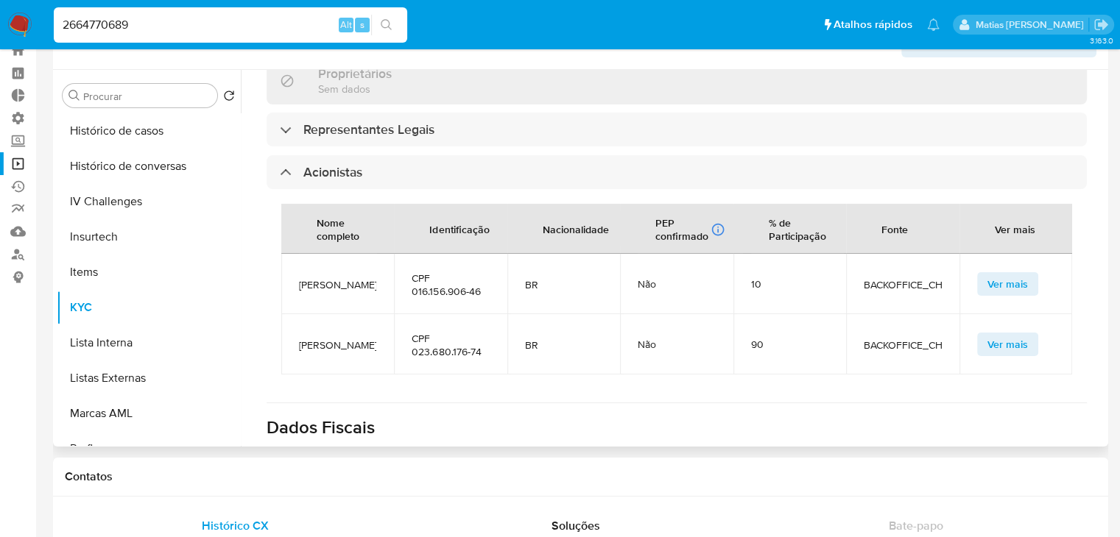
click at [1017, 274] on span "Ver mais" at bounding box center [1007, 284] width 40 height 21
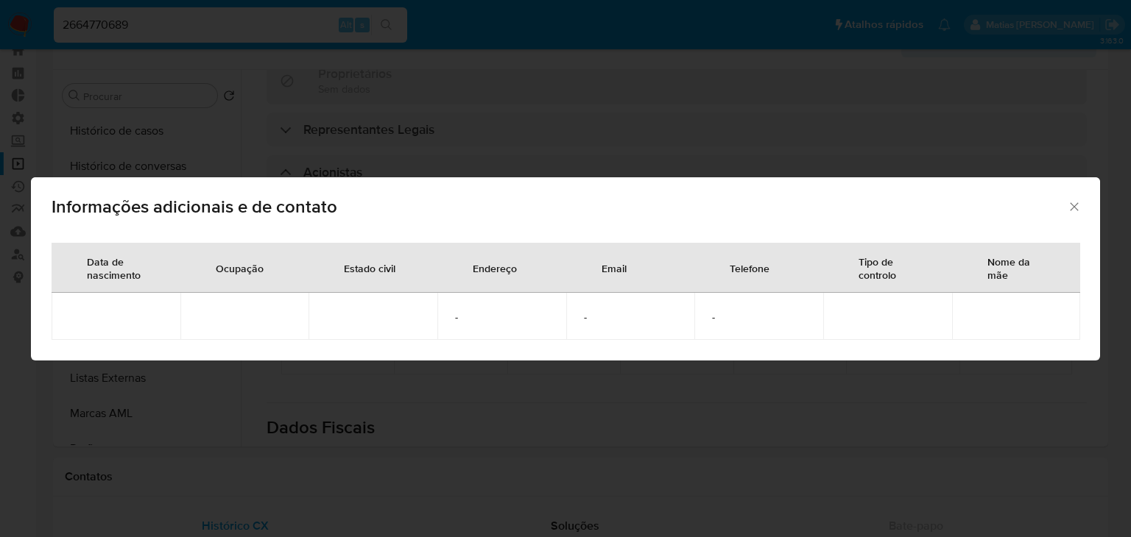
click at [1071, 206] on icon "Fechar" at bounding box center [1074, 206] width 15 height 15
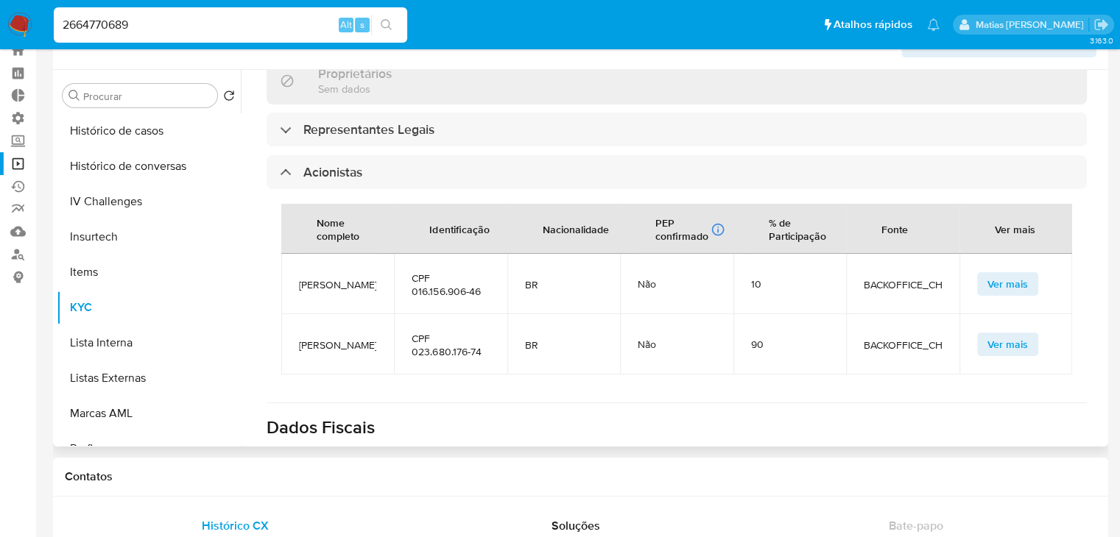
click at [1011, 334] on span "Ver mais" at bounding box center [1007, 344] width 40 height 21
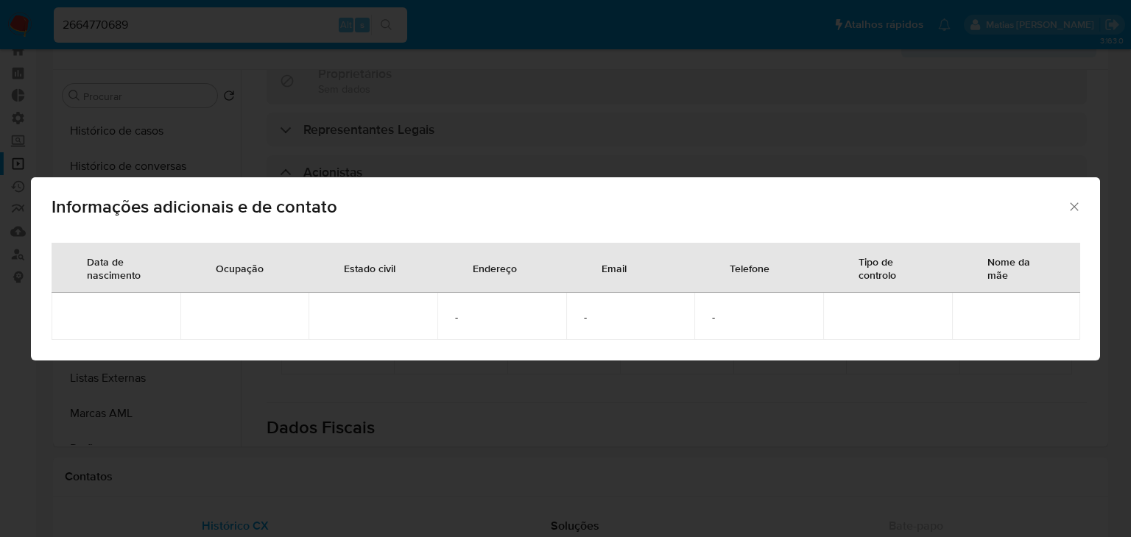
click at [1072, 203] on icon "Fechar" at bounding box center [1074, 206] width 15 height 15
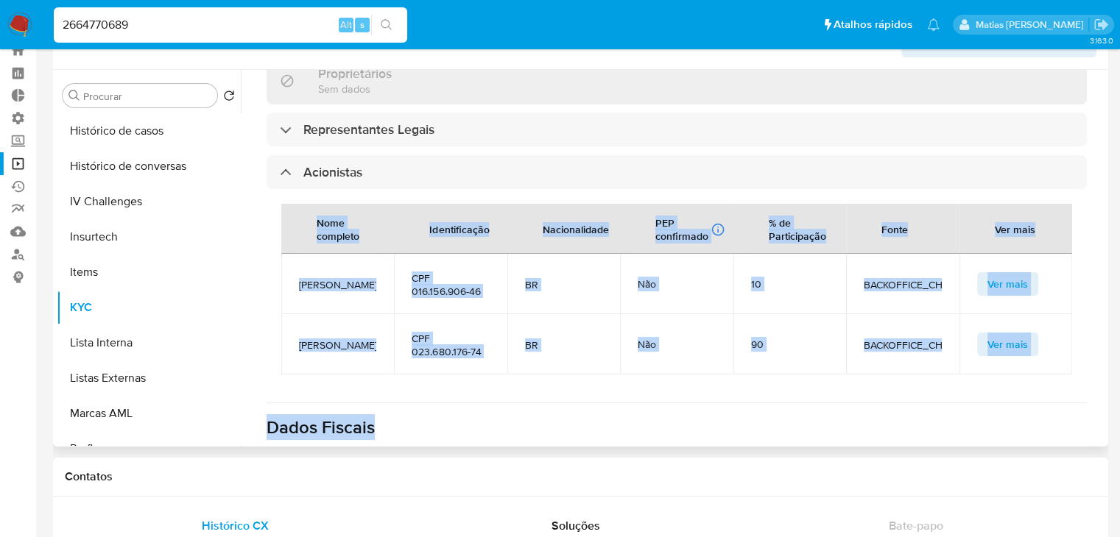
drag, startPoint x: 1097, startPoint y: 339, endPoint x: 1100, endPoint y: 385, distance: 45.7
click at [1100, 385] on div "Empresa KYC Status Atualizado há uma hora Criado: [DATE] 17:39:43 Atualizado: […" at bounding box center [672, 258] width 863 height 377
click at [1091, 368] on div "Atualizado há uma hora Criado: [DATE] 17:39:43 Atualizado: [DATE] 08:36:10 Info…" at bounding box center [676, 20] width 855 height 1488
